Goal: Find specific page/section: Find specific page/section

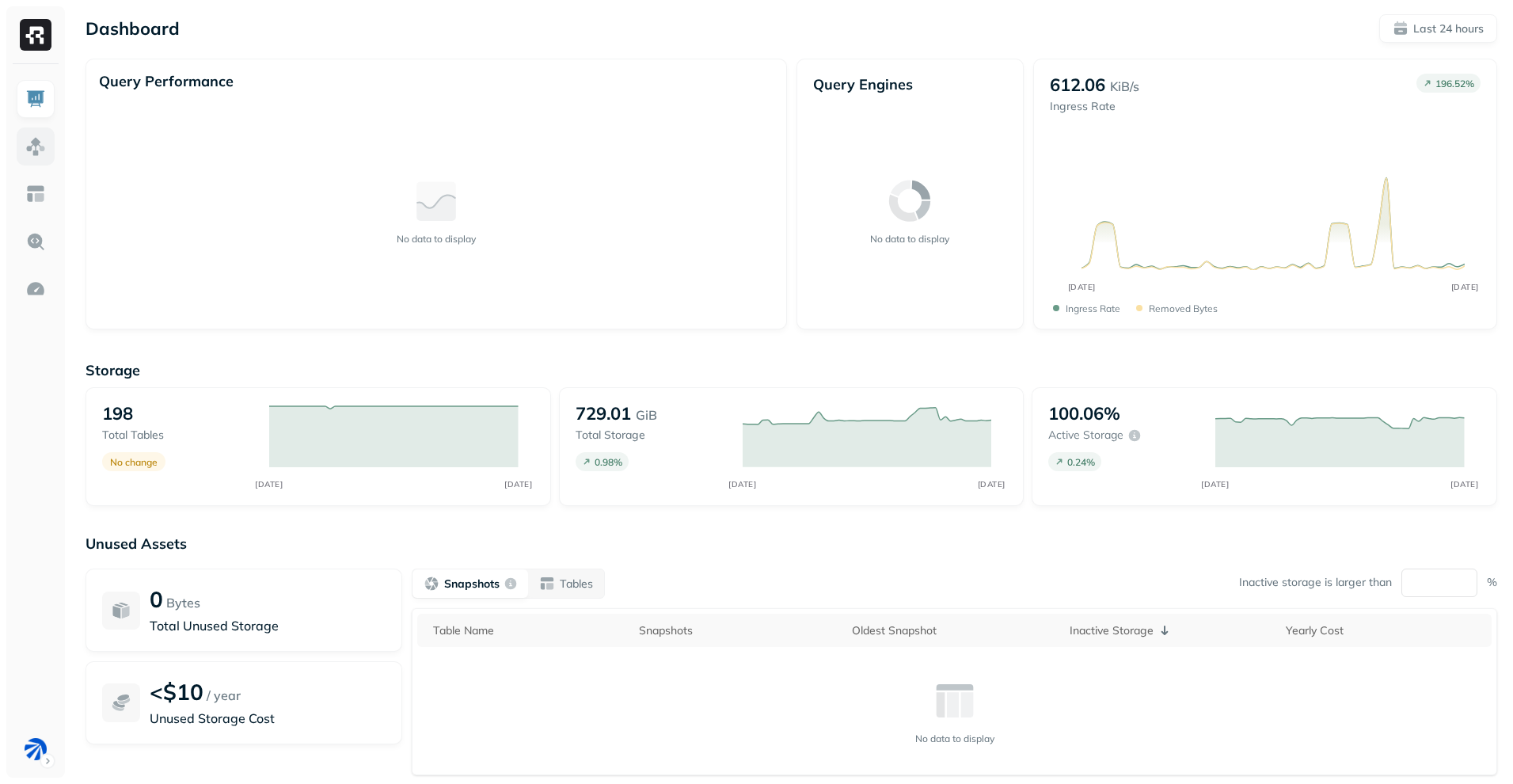
click at [36, 137] on img at bounding box center [35, 146] width 20 height 20
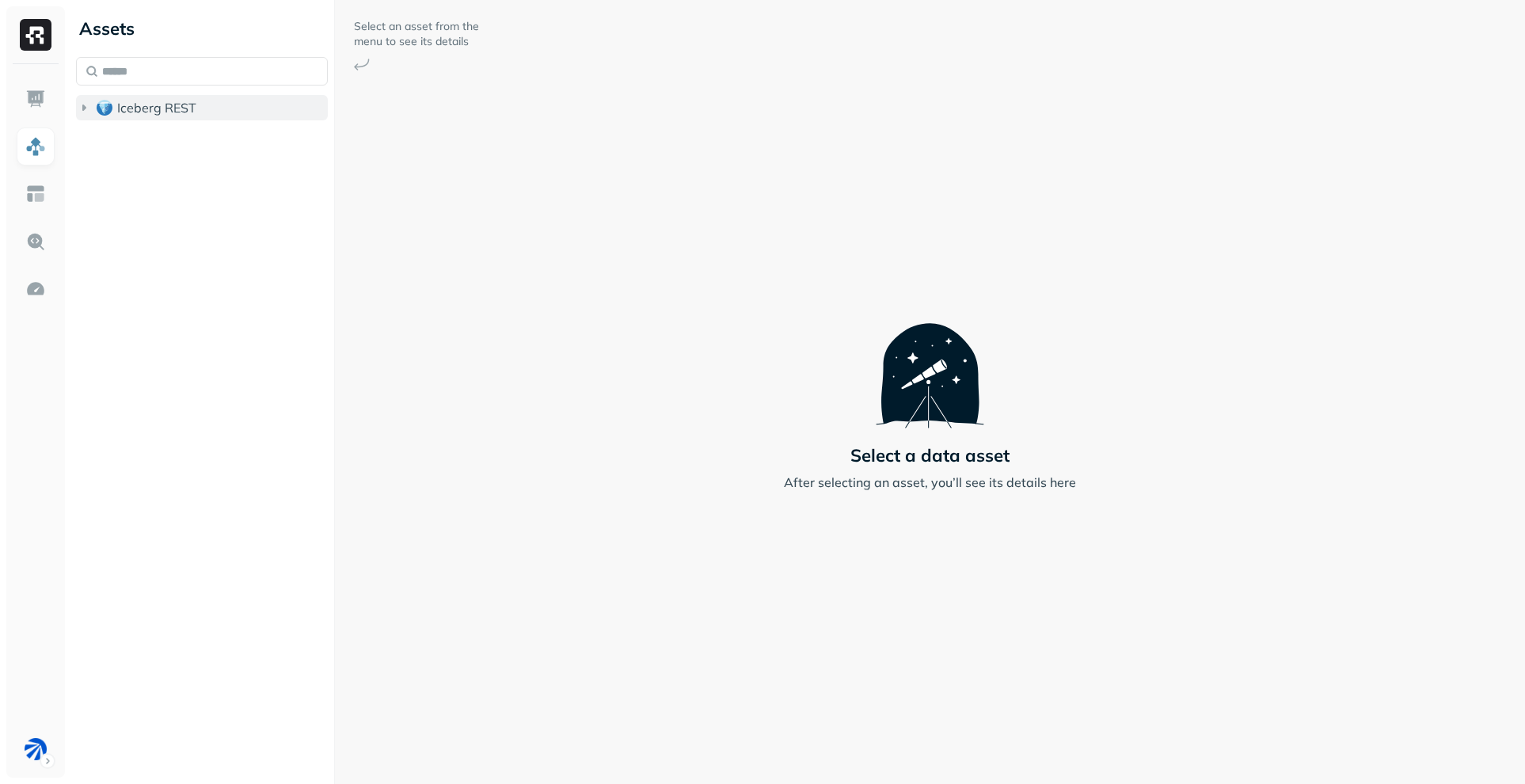
click at [141, 111] on span "Iceberg REST" at bounding box center [157, 107] width 79 height 16
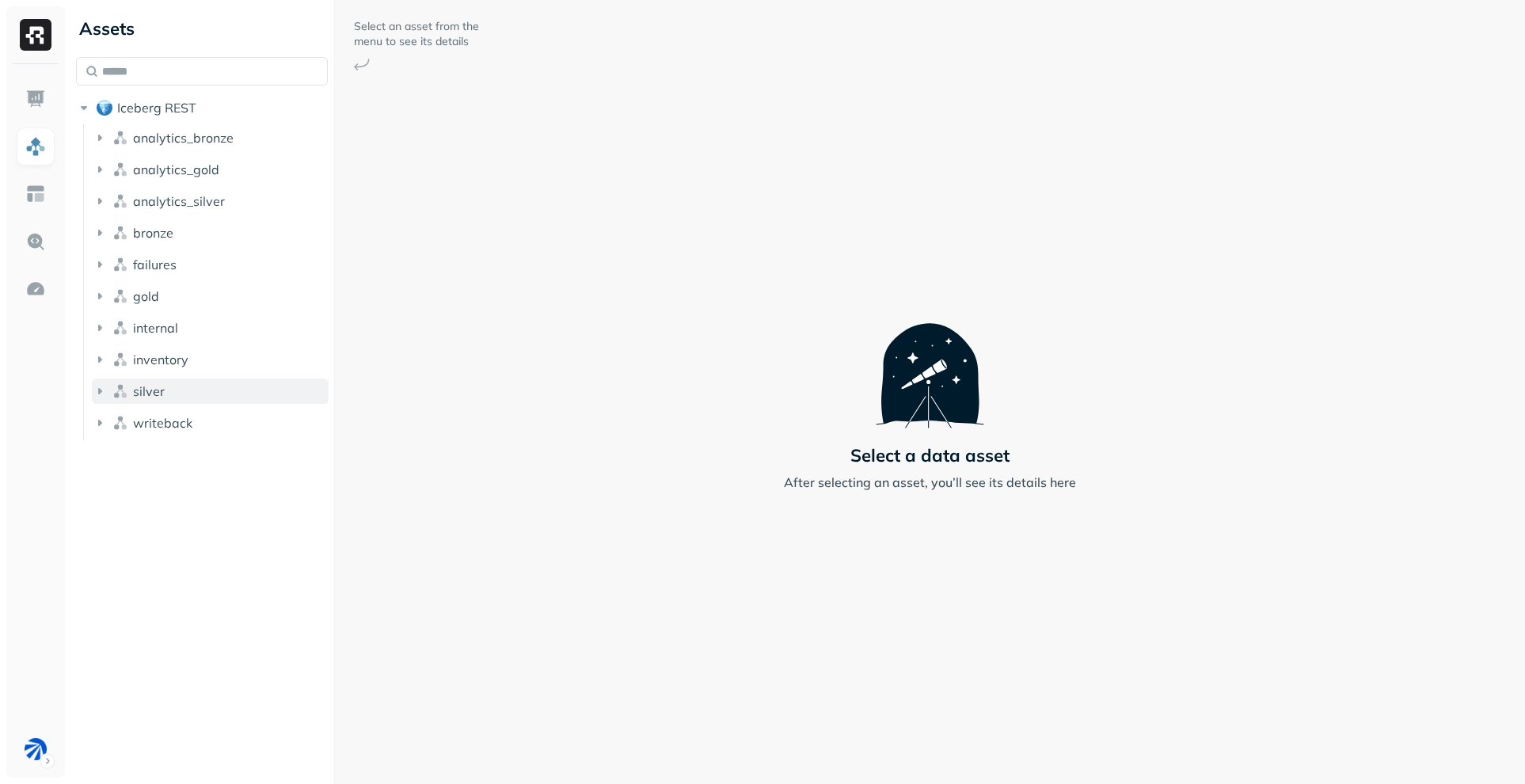
click at [153, 394] on span "silver" at bounding box center [149, 391] width 31 height 16
click at [157, 432] on button "Tables ( 5 )" at bounding box center [219, 420] width 222 height 25
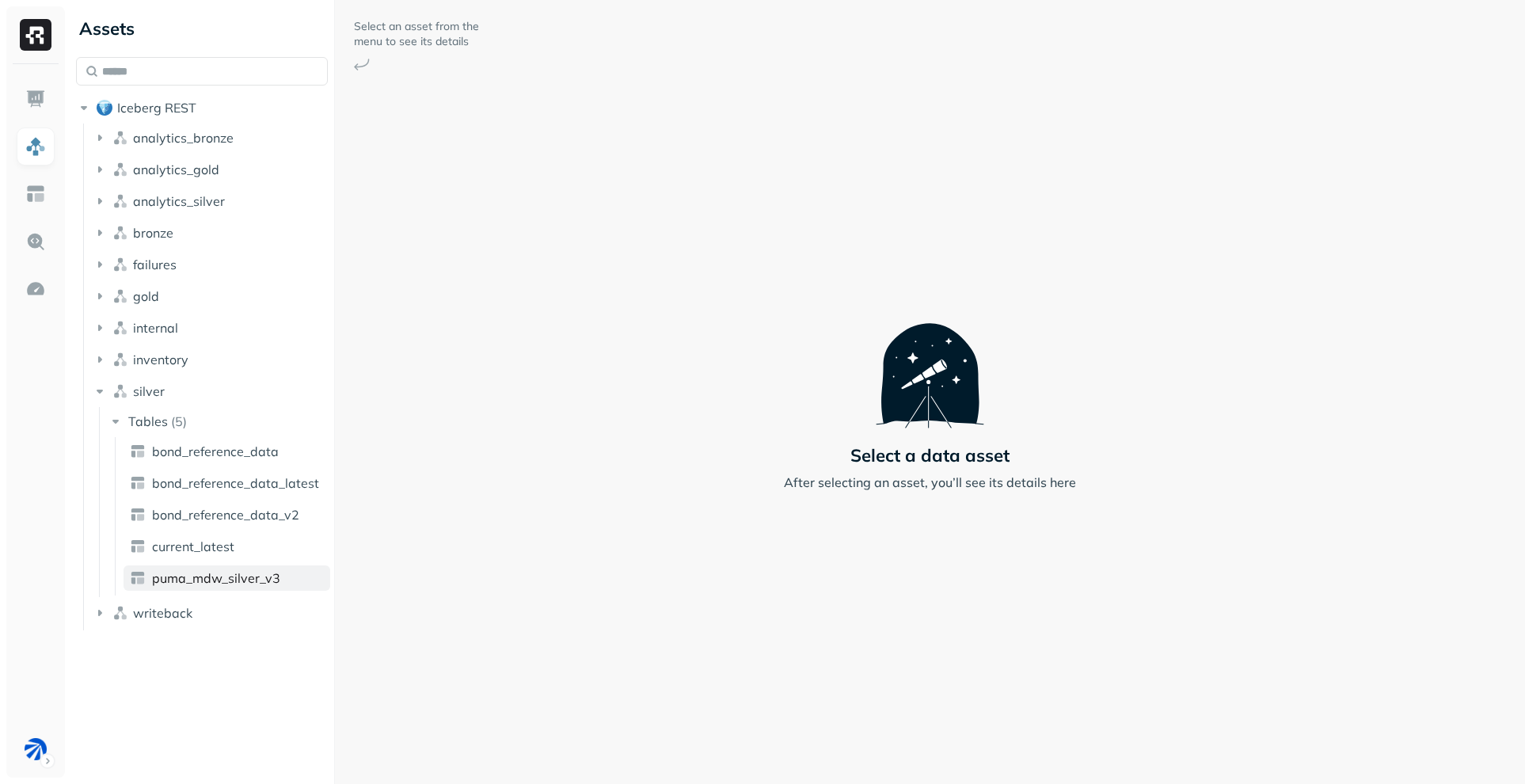
click at [250, 579] on span "puma_mdw_silver_v3" at bounding box center [216, 577] width 128 height 16
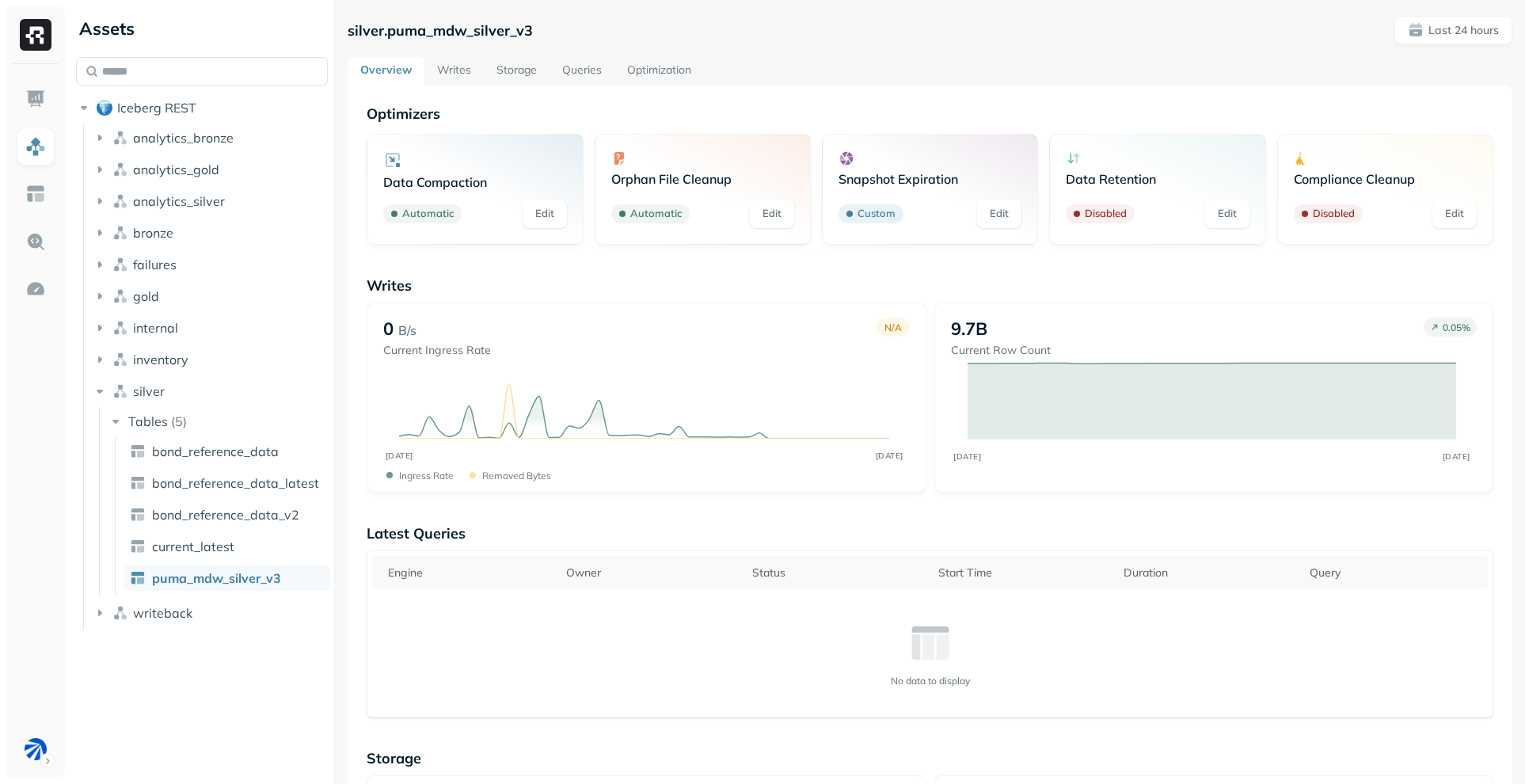
click at [659, 66] on link "Optimization" at bounding box center [659, 71] width 90 height 29
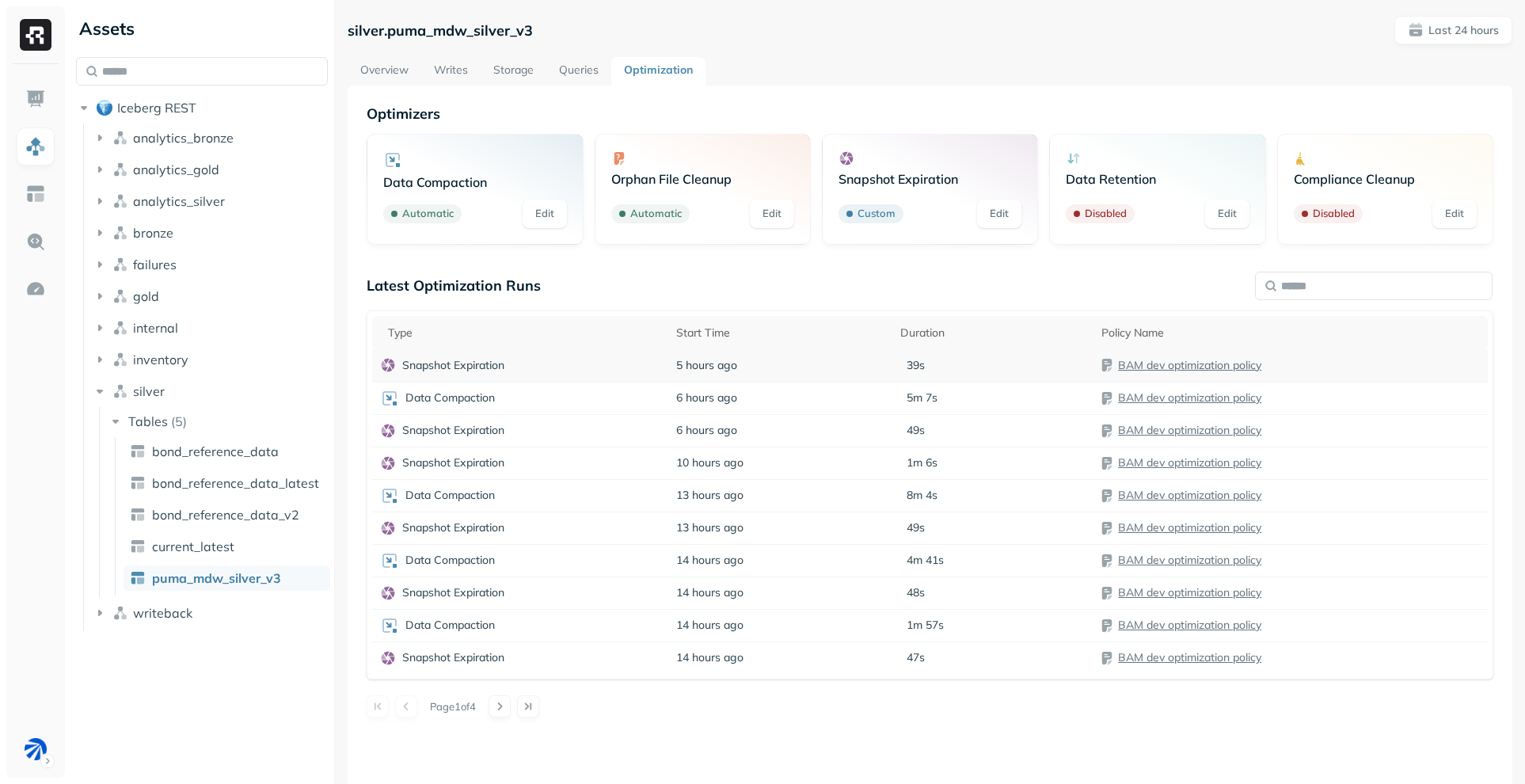
click at [1183, 366] on link "BAM dev optimization policy" at bounding box center [1189, 364] width 143 height 14
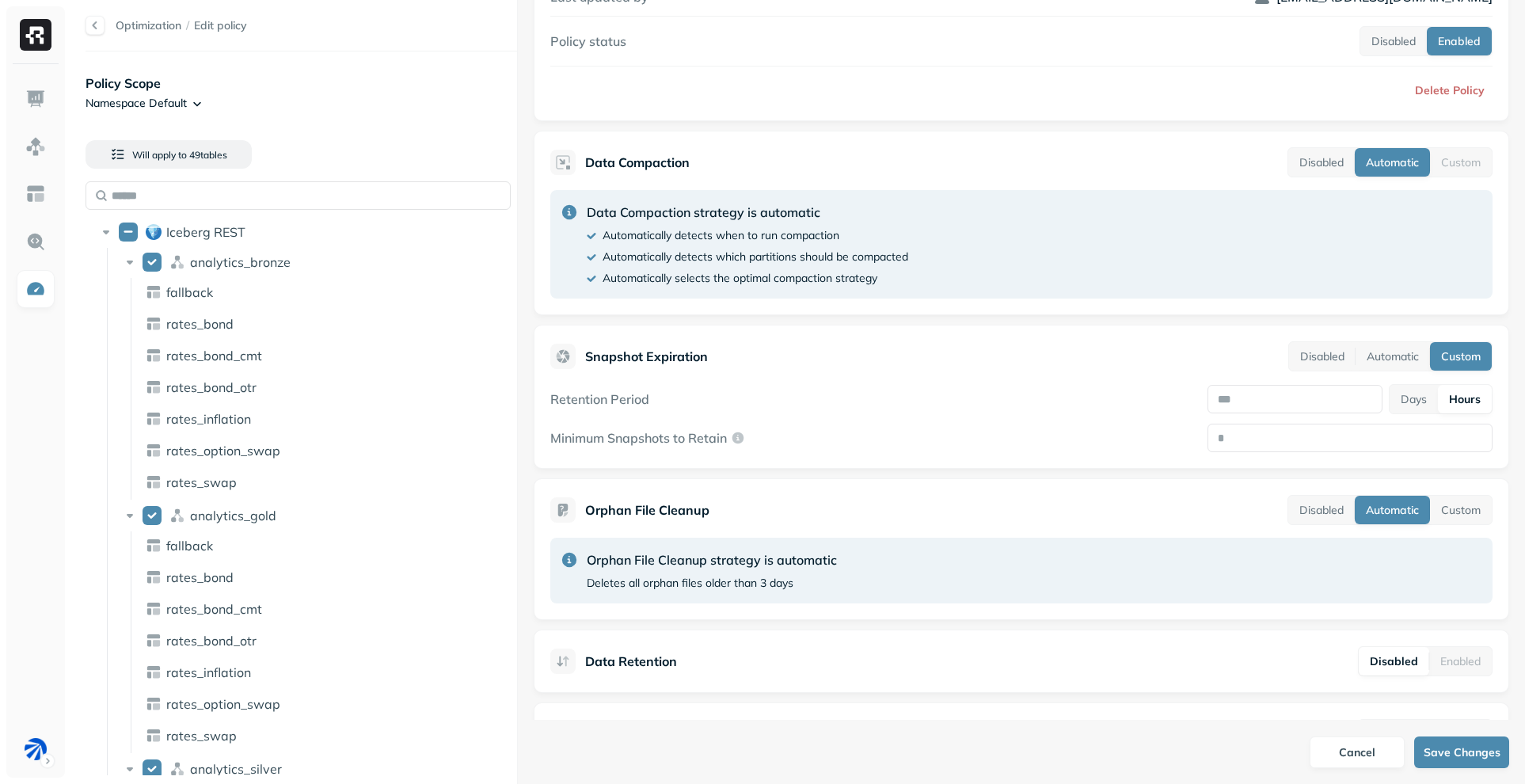
scroll to position [299, 0]
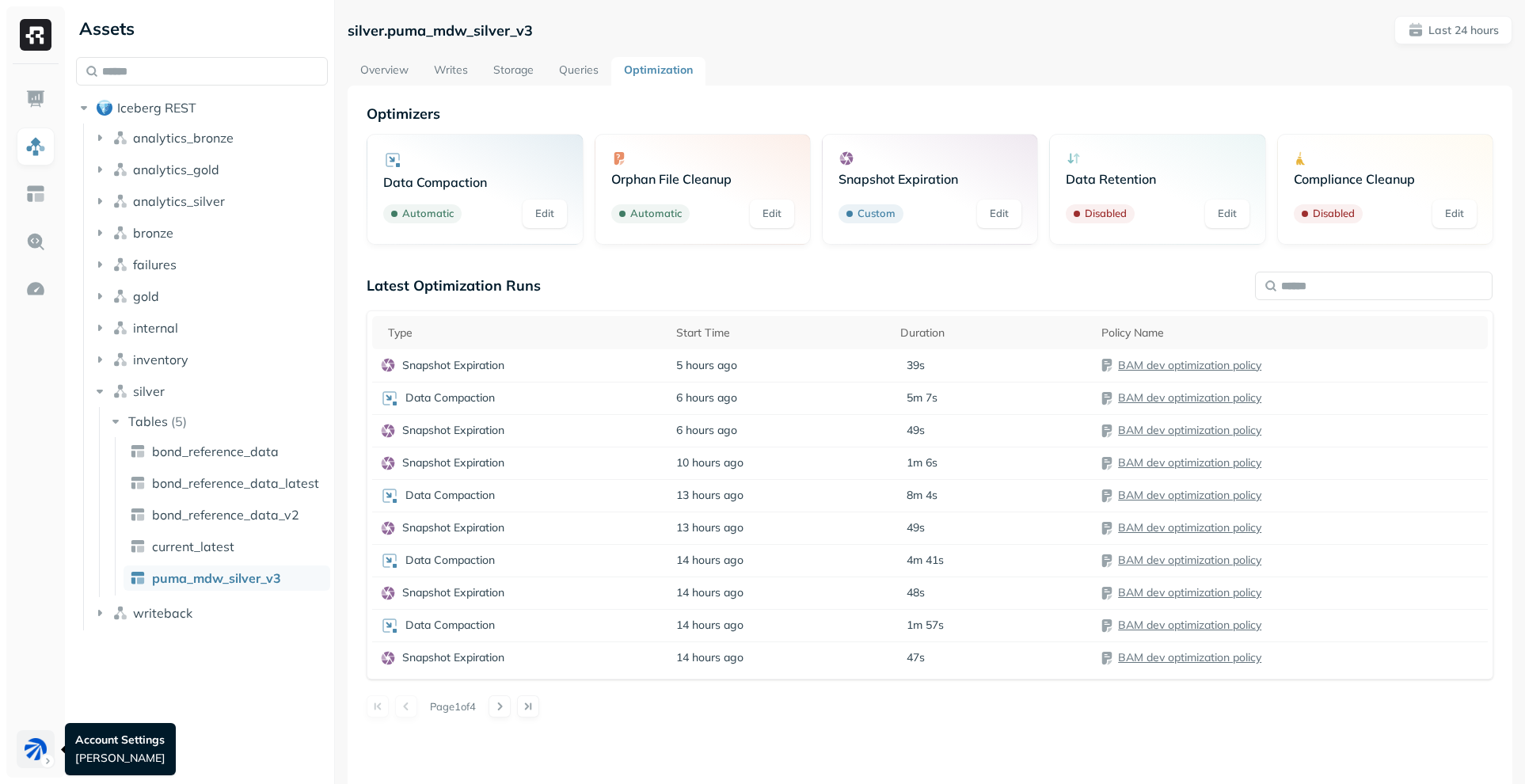
click at [46, 745] on html "Assets Iceberg REST analytics_bronze analytics_gold analytics_silver bronze fai…" at bounding box center [762, 392] width 1525 height 784
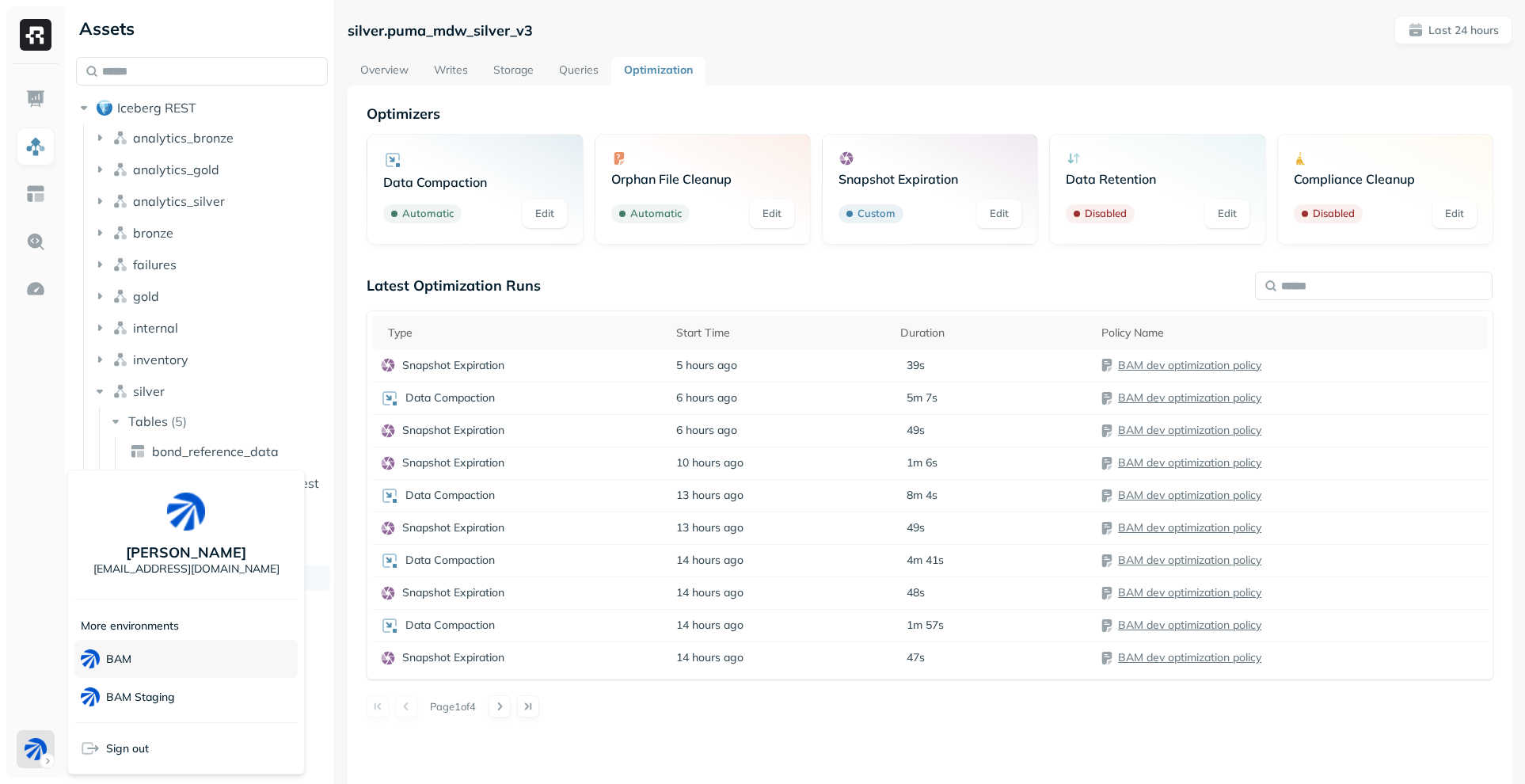
click at [139, 656] on div "BAM" at bounding box center [187, 658] width 224 height 38
